Goal: Register for event/course

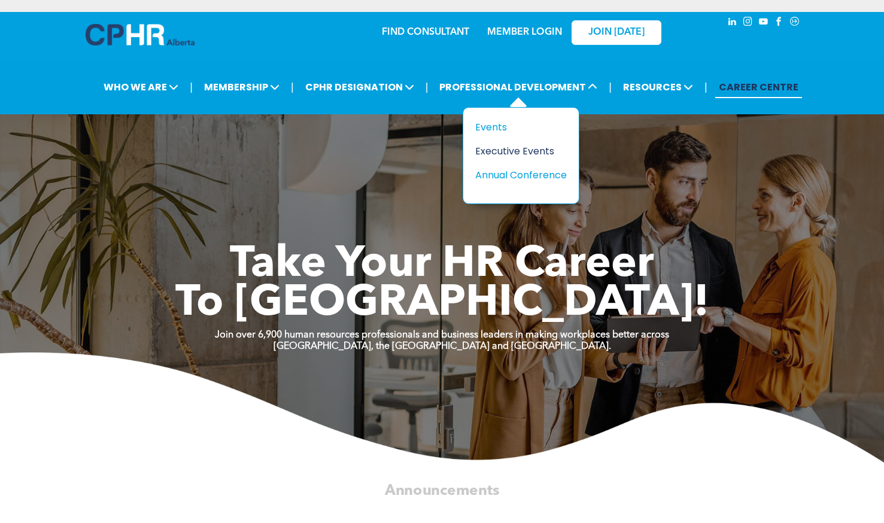
click at [496, 150] on div "Executive Events" at bounding box center [516, 151] width 83 height 15
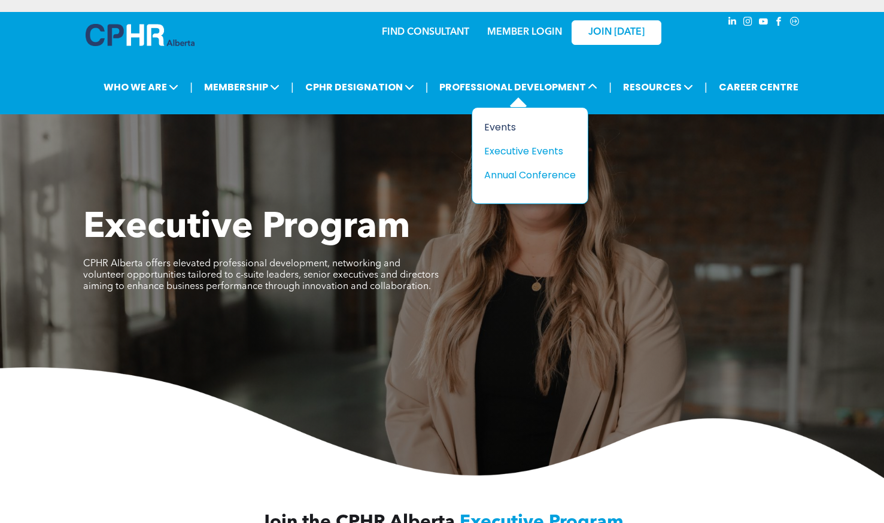
click at [505, 129] on div "Events" at bounding box center [525, 127] width 83 height 15
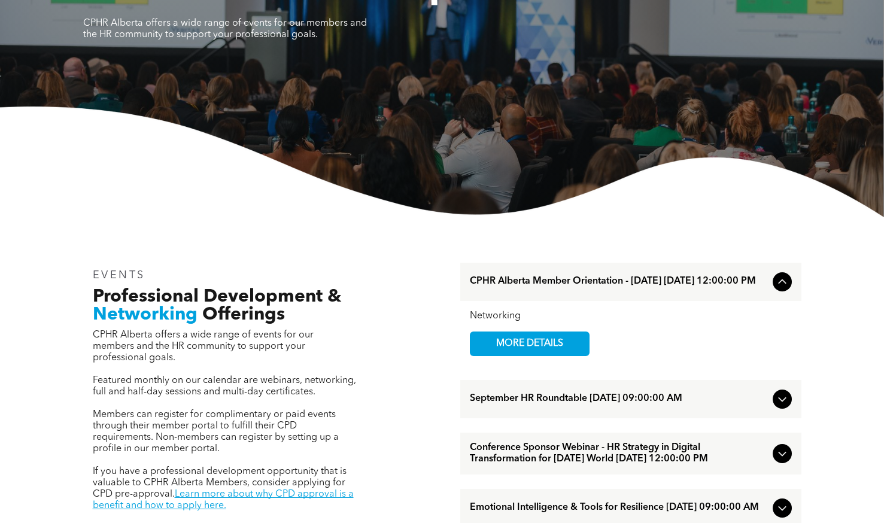
scroll to position [180, 0]
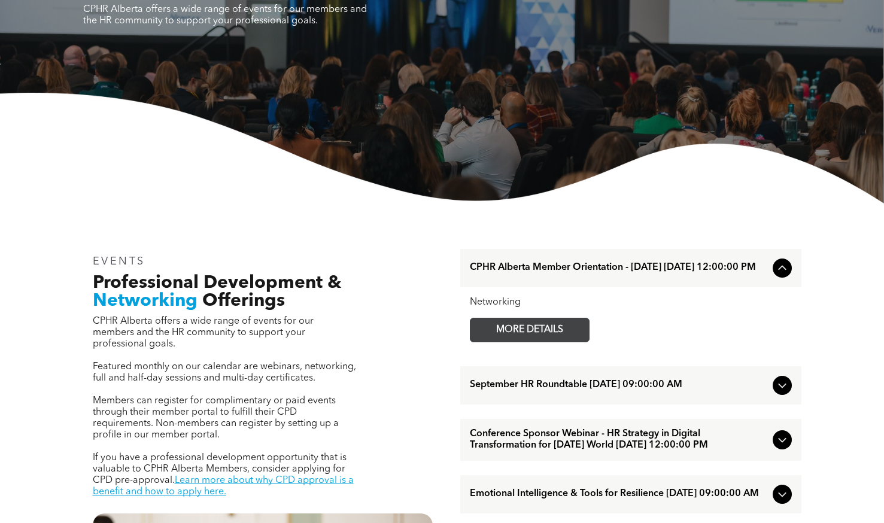
click at [538, 337] on span "MORE DETAILS" at bounding box center [530, 330] width 95 height 23
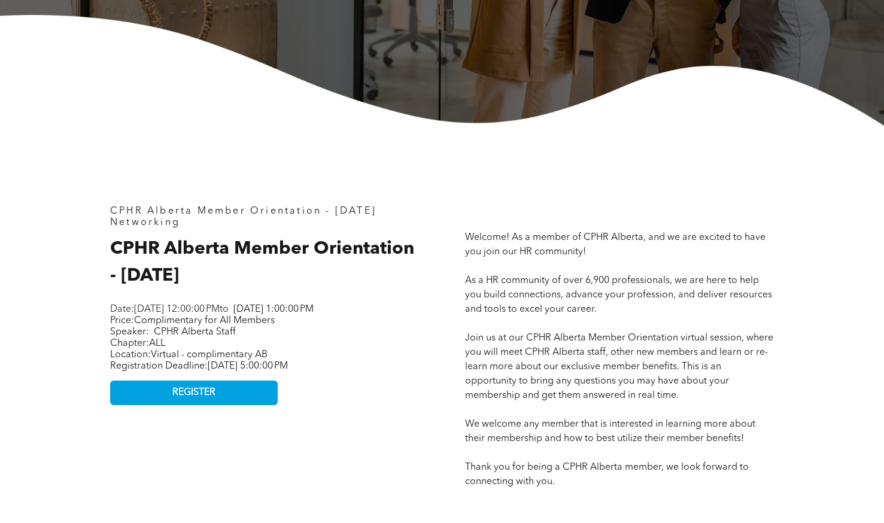
scroll to position [419, 0]
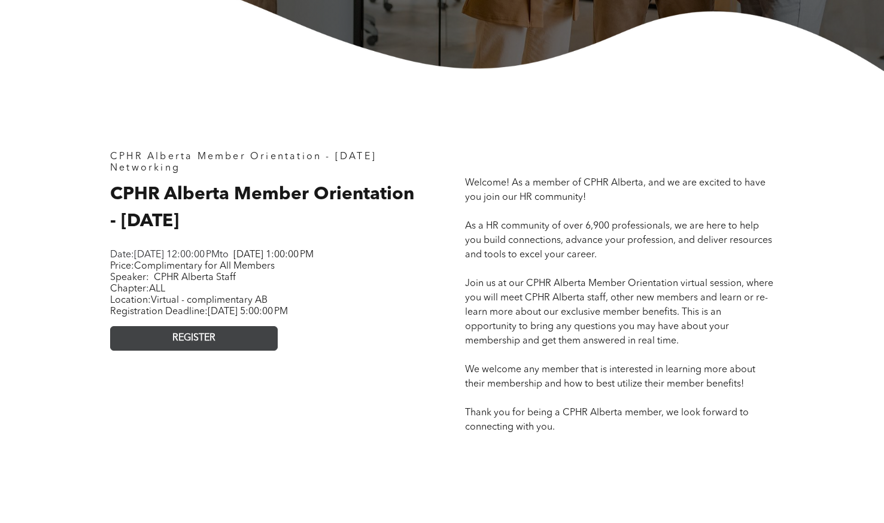
click at [227, 351] on link "REGISTER" at bounding box center [194, 338] width 168 height 25
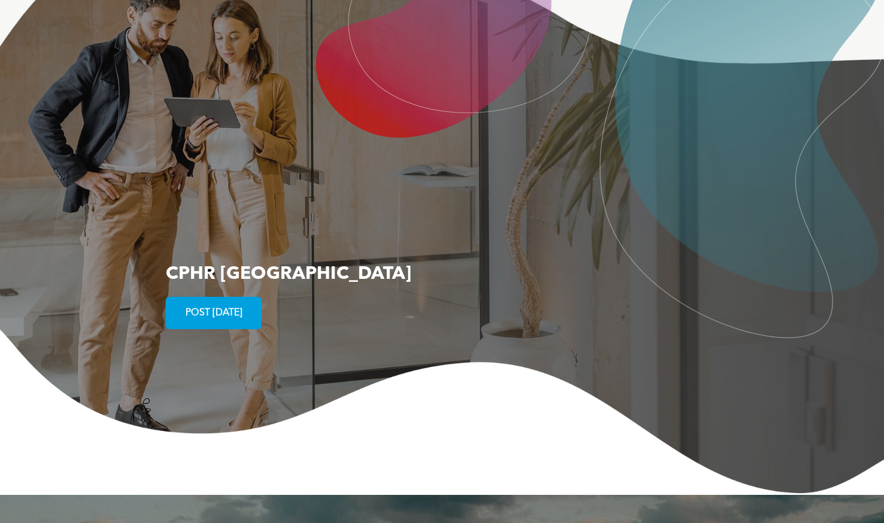
scroll to position [2249, 0]
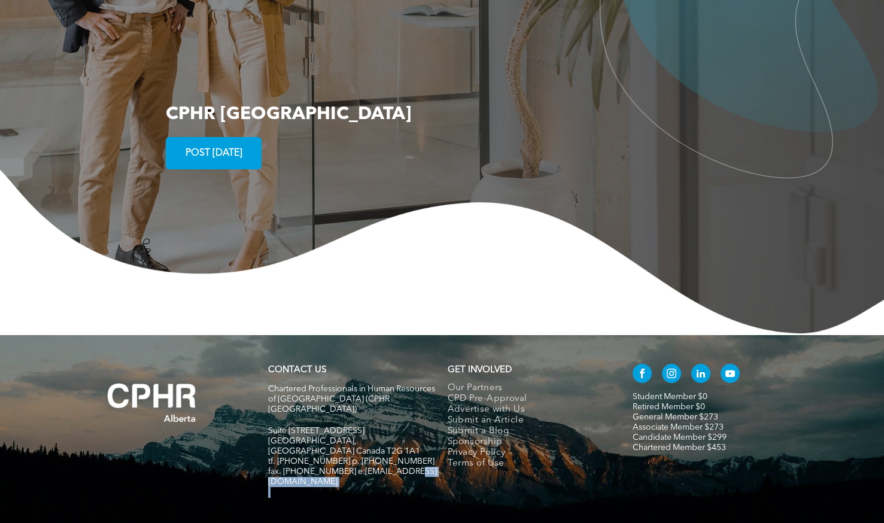
drag, startPoint x: 411, startPoint y: 412, endPoint x: 362, endPoint y: 421, distance: 49.3
click at [353, 417] on div "Chartered Professionals in Human Resources of Alberta (CPHR Alberta) Suite 320,…" at bounding box center [352, 441] width 169 height 116
drag, startPoint x: 360, startPoint y: 409, endPoint x: 377, endPoint y: 458, distance: 52.1
click at [377, 458] on div "CONTACT US Chartered Professionals in Human Resources of Alberta (CPHR Alberta)…" at bounding box center [442, 440] width 884 height 211
drag, startPoint x: 410, startPoint y: 416, endPoint x: 346, endPoint y: 414, distance: 64.1
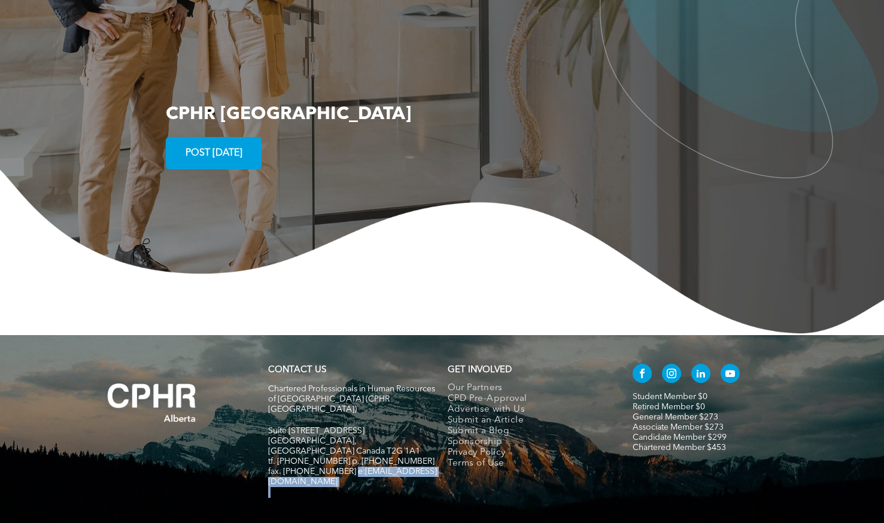
click at [346, 414] on div "Chartered Professionals in Human Resources of Alberta (CPHR Alberta) Suite 320,…" at bounding box center [352, 441] width 169 height 116
drag, startPoint x: 346, startPoint y: 414, endPoint x: 352, endPoint y: 415, distance: 6.0
copy div "info@cphrab.ca"
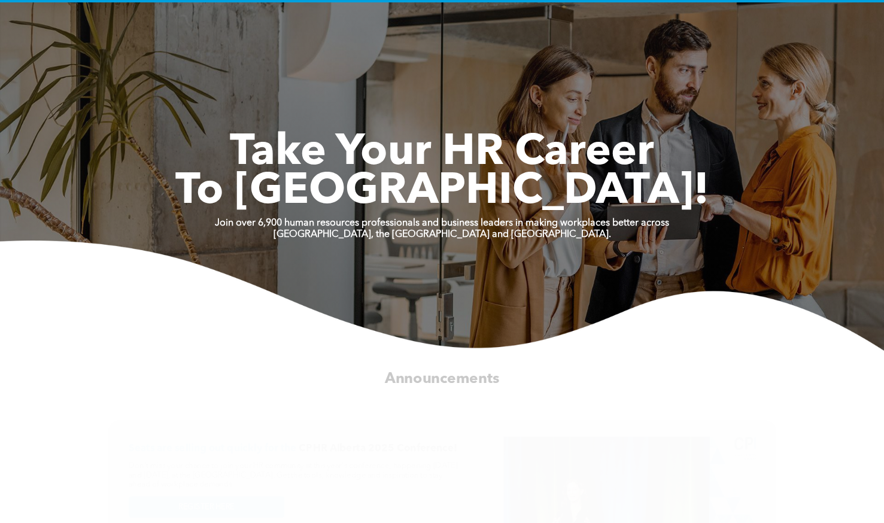
scroll to position [0, 0]
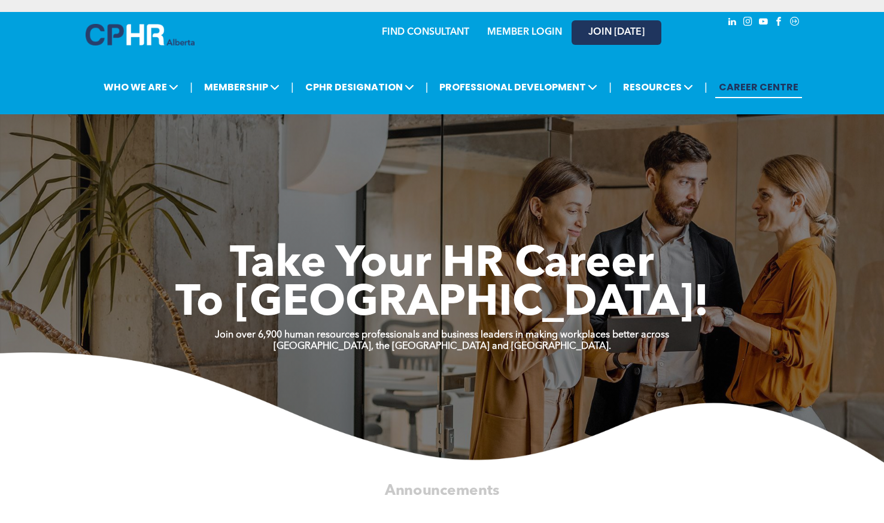
click at [608, 32] on span "JOIN [DATE]" at bounding box center [617, 32] width 56 height 11
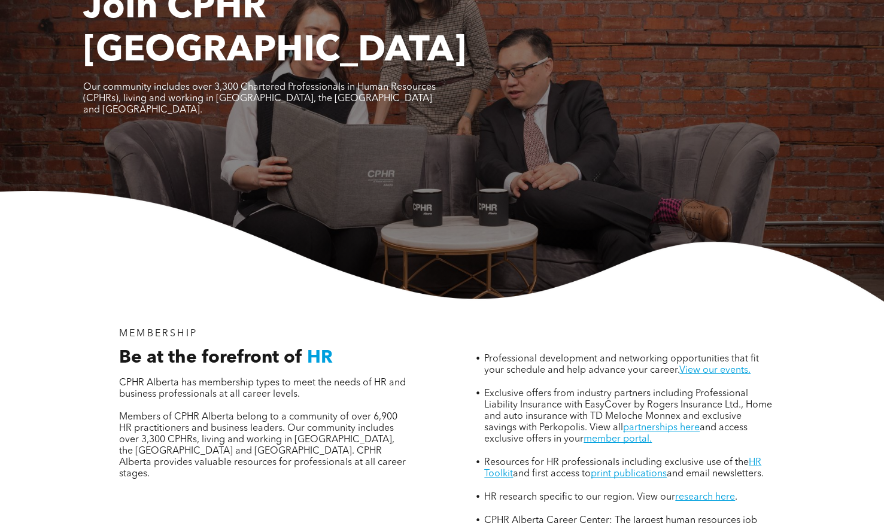
scroll to position [180, 0]
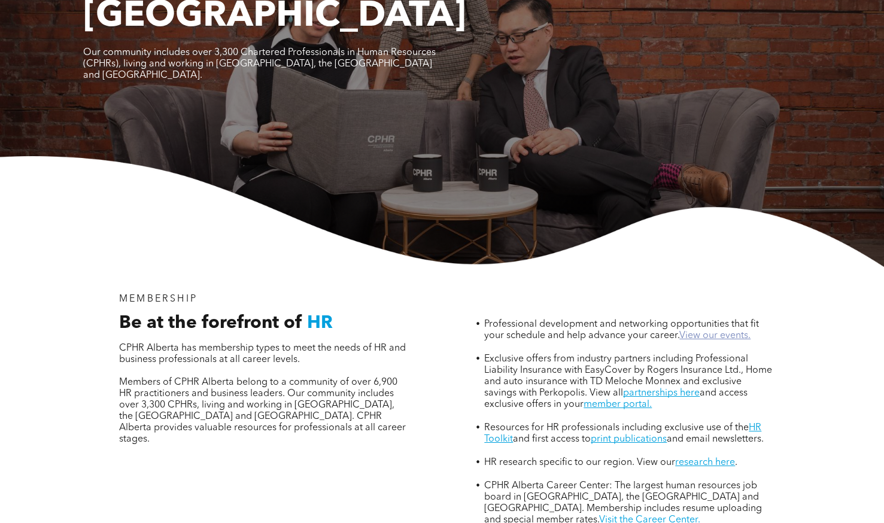
click at [714, 331] on link "View our events." at bounding box center [715, 336] width 71 height 10
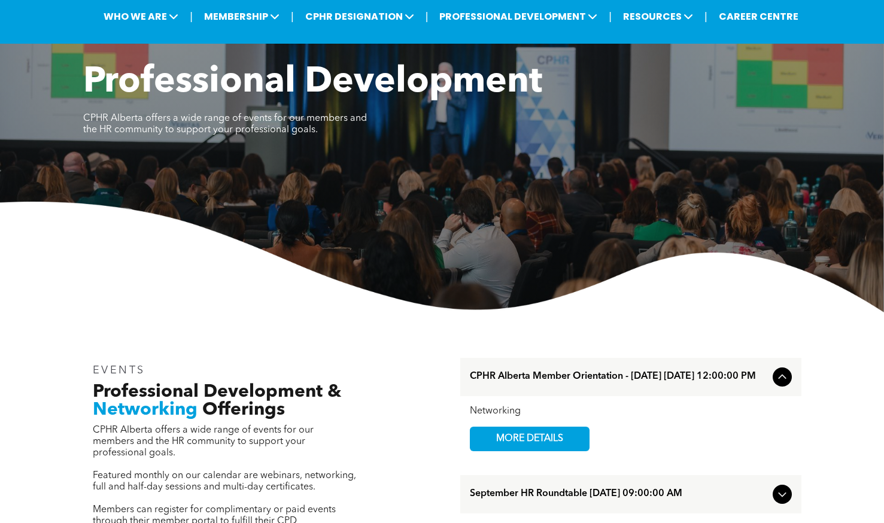
scroll to position [180, 0]
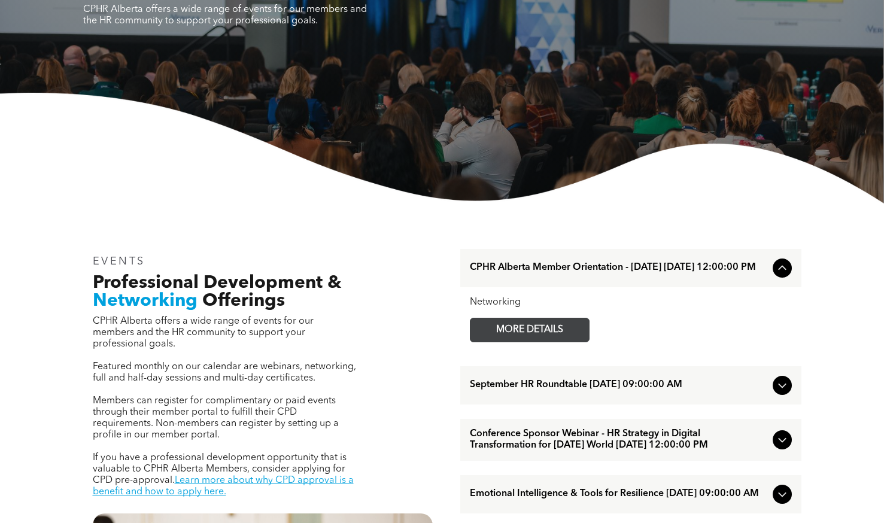
click at [549, 332] on span "MORE DETAILS" at bounding box center [530, 330] width 95 height 23
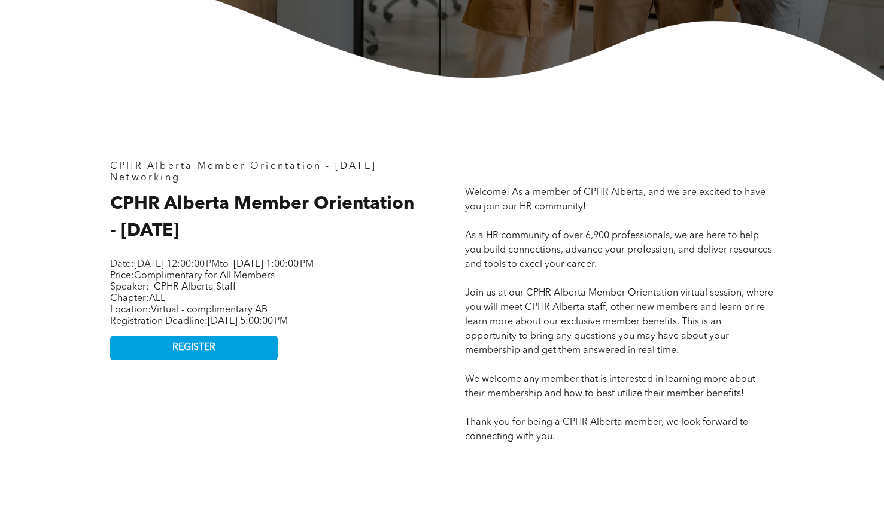
scroll to position [479, 0]
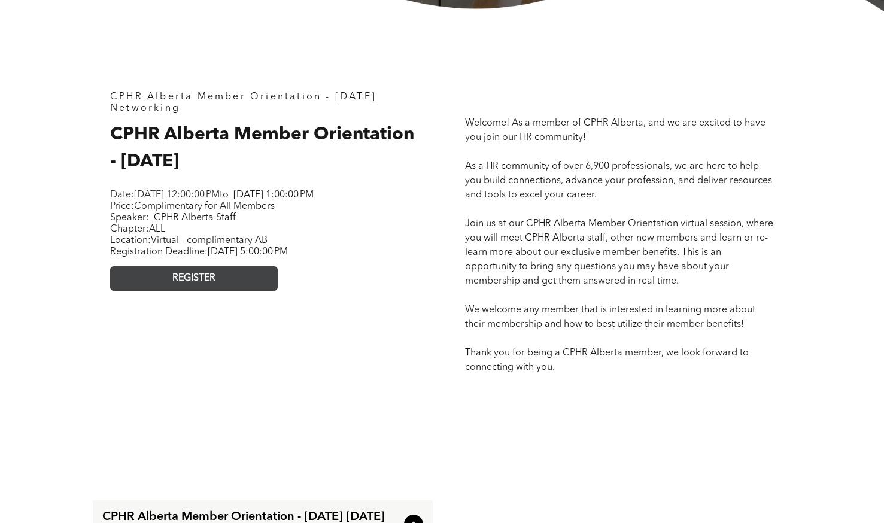
click at [223, 291] on link "REGISTER" at bounding box center [194, 278] width 168 height 25
